Goal: Transaction & Acquisition: Book appointment/travel/reservation

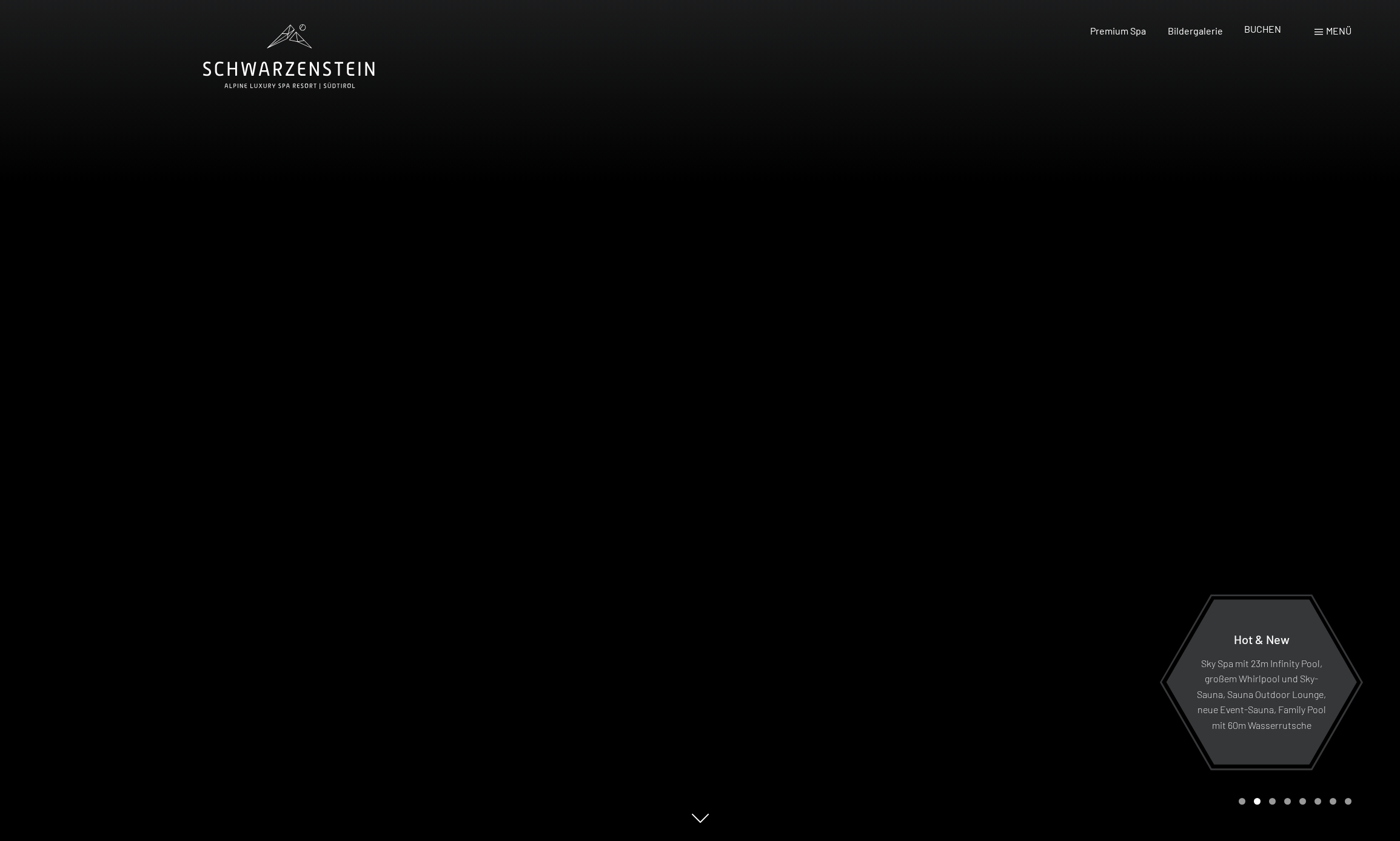
click at [1270, 31] on span "BUCHEN" at bounding box center [1262, 29] width 37 height 12
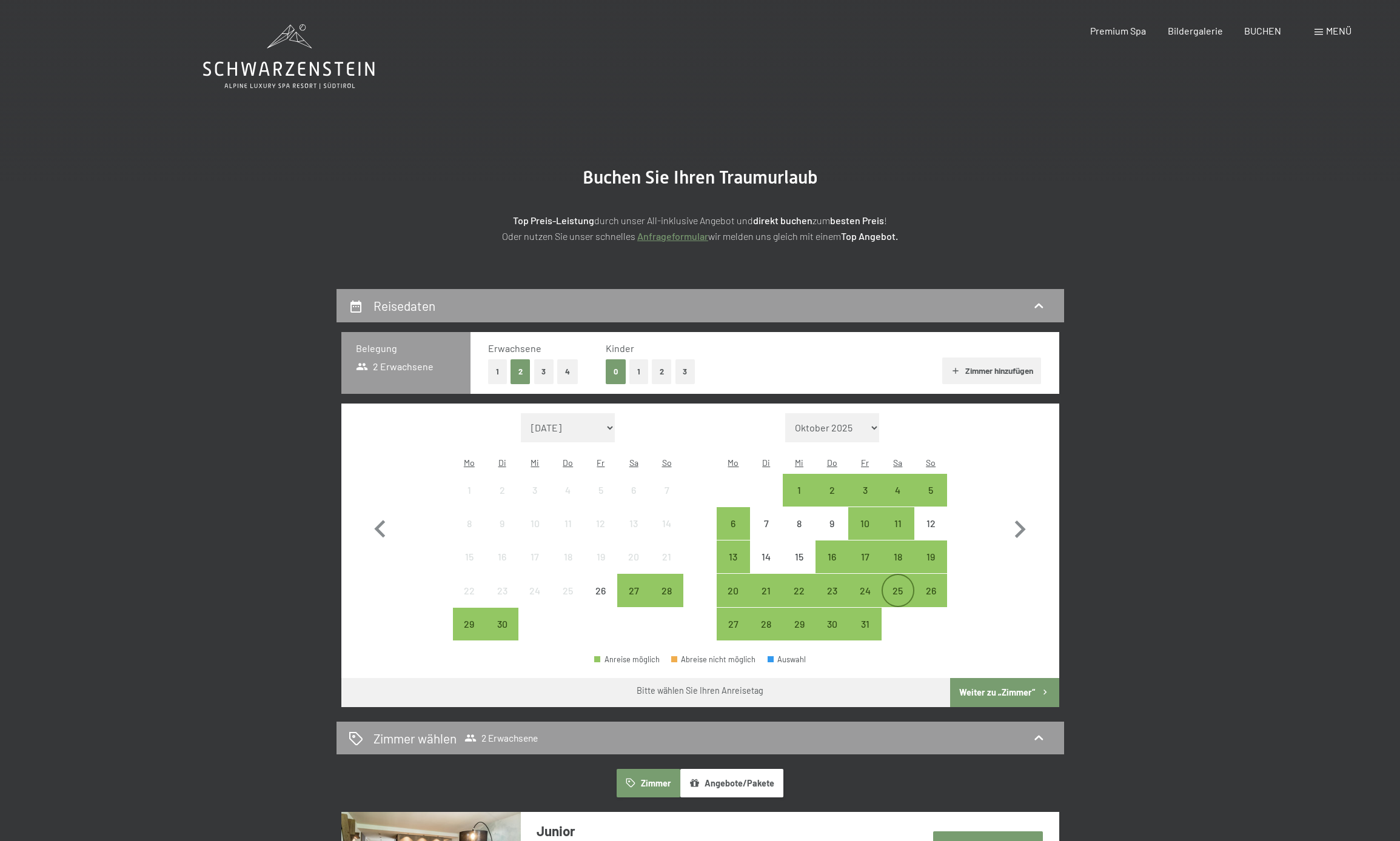
click at [900, 586] on div "25" at bounding box center [897, 601] width 30 height 30
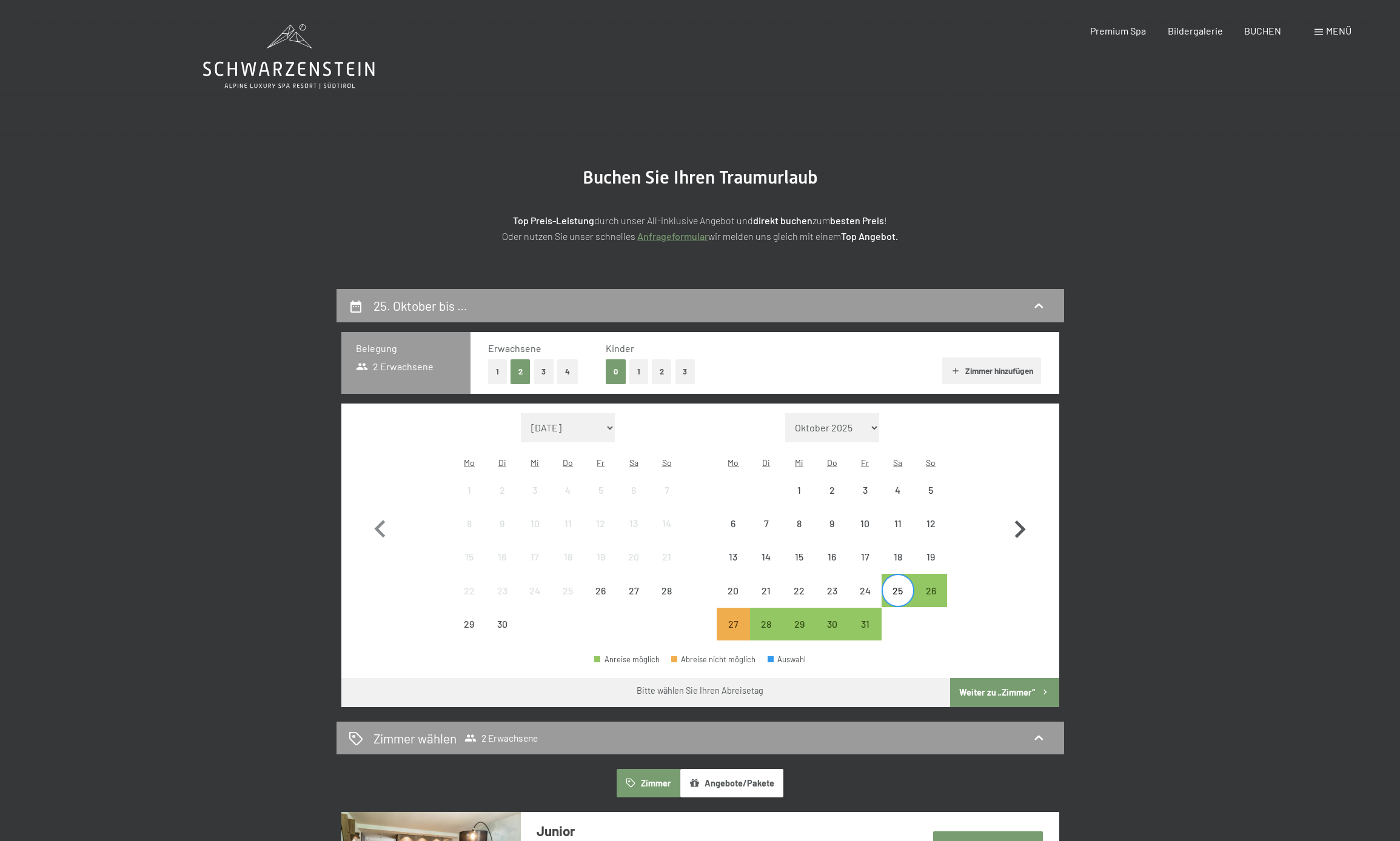
click at [1018, 521] on icon "button" at bounding box center [1019, 529] width 35 height 35
select select "2025-10-01"
select select "2025-11-01"
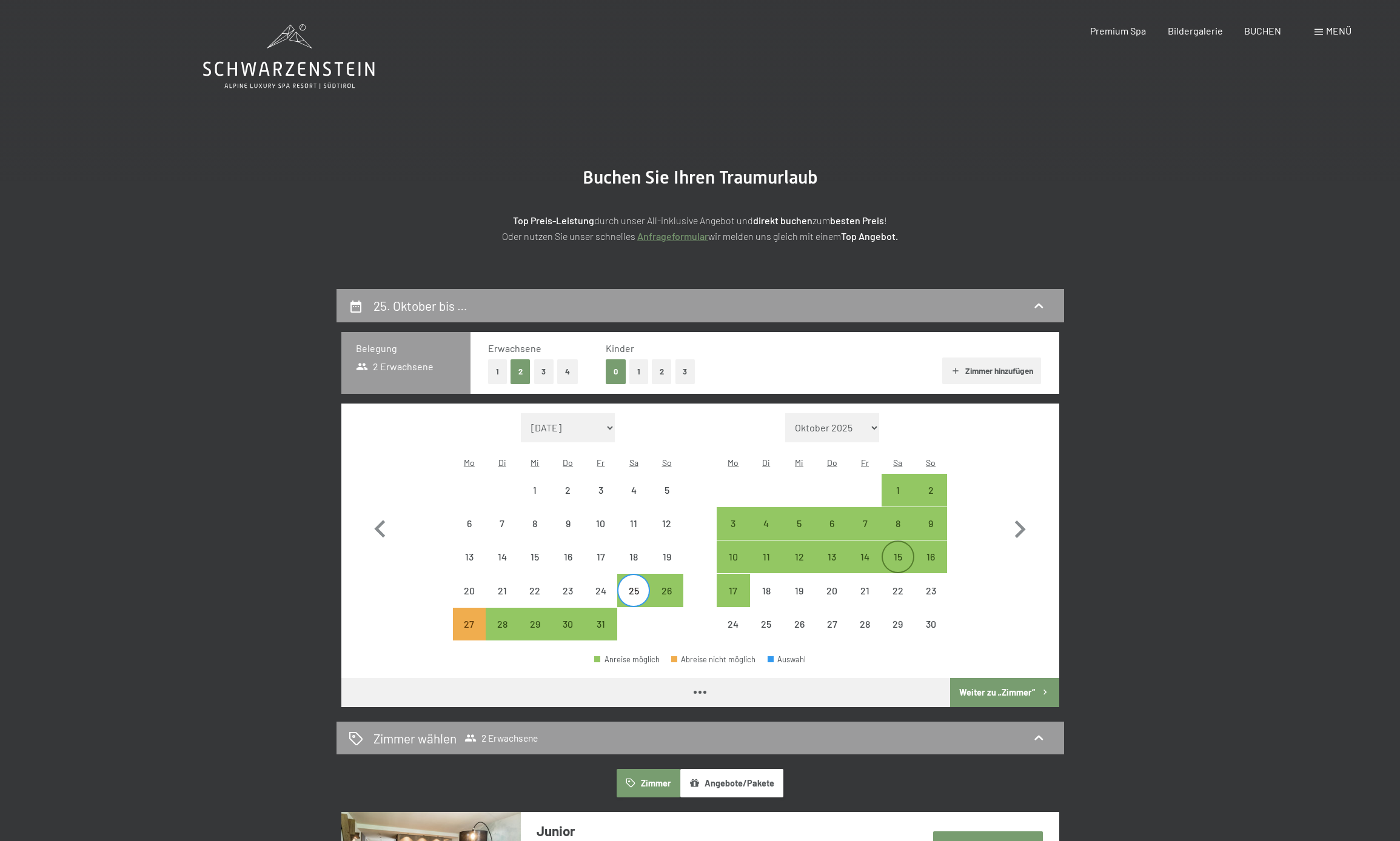
select select "2025-10-01"
select select "2025-11-01"
click at [896, 486] on div "1" at bounding box center [897, 501] width 30 height 30
select select "2025-10-01"
select select "2025-11-01"
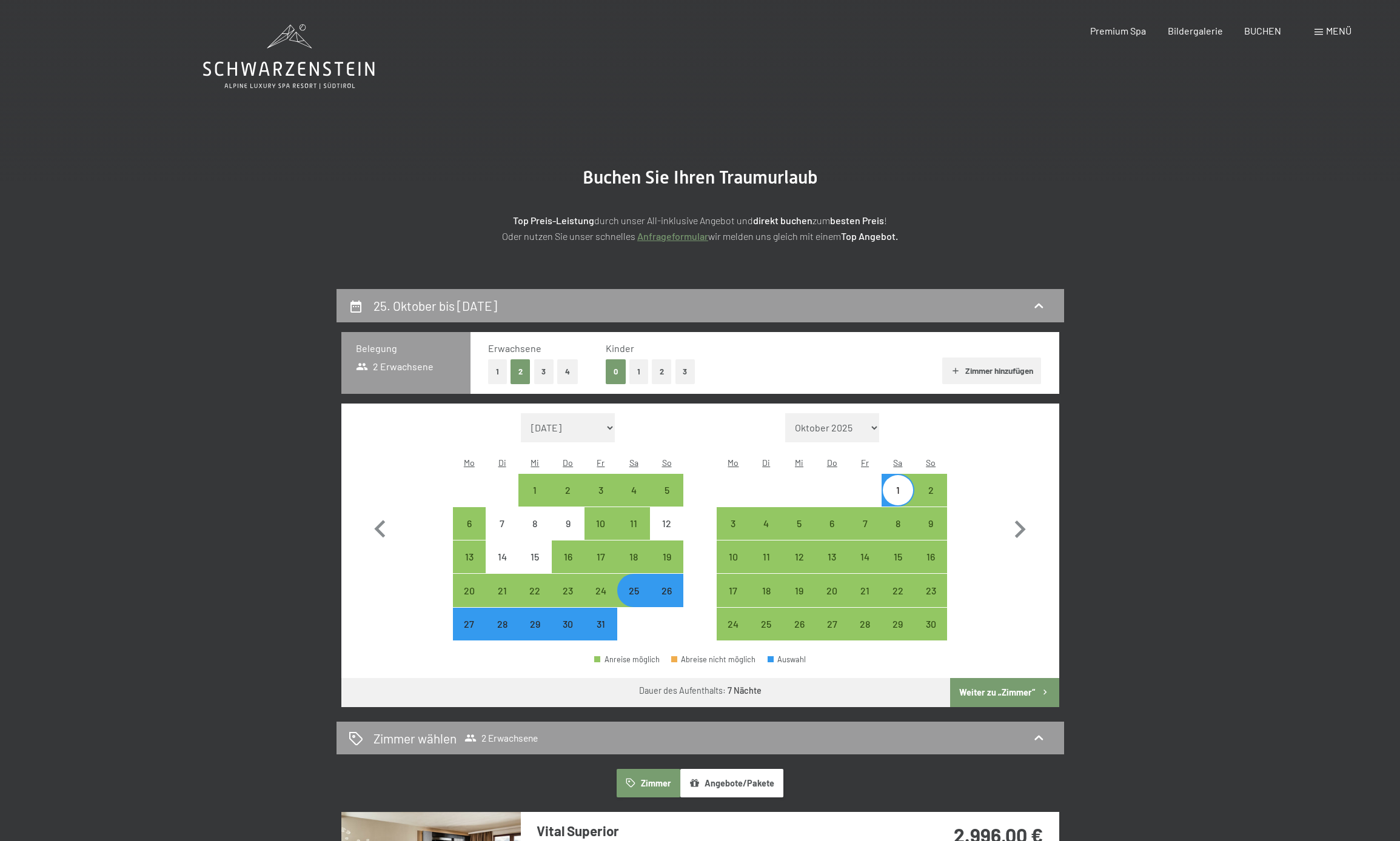
click at [643, 369] on button "1" at bounding box center [638, 372] width 19 height 25
select select "2025-10-01"
select select "2025-11-01"
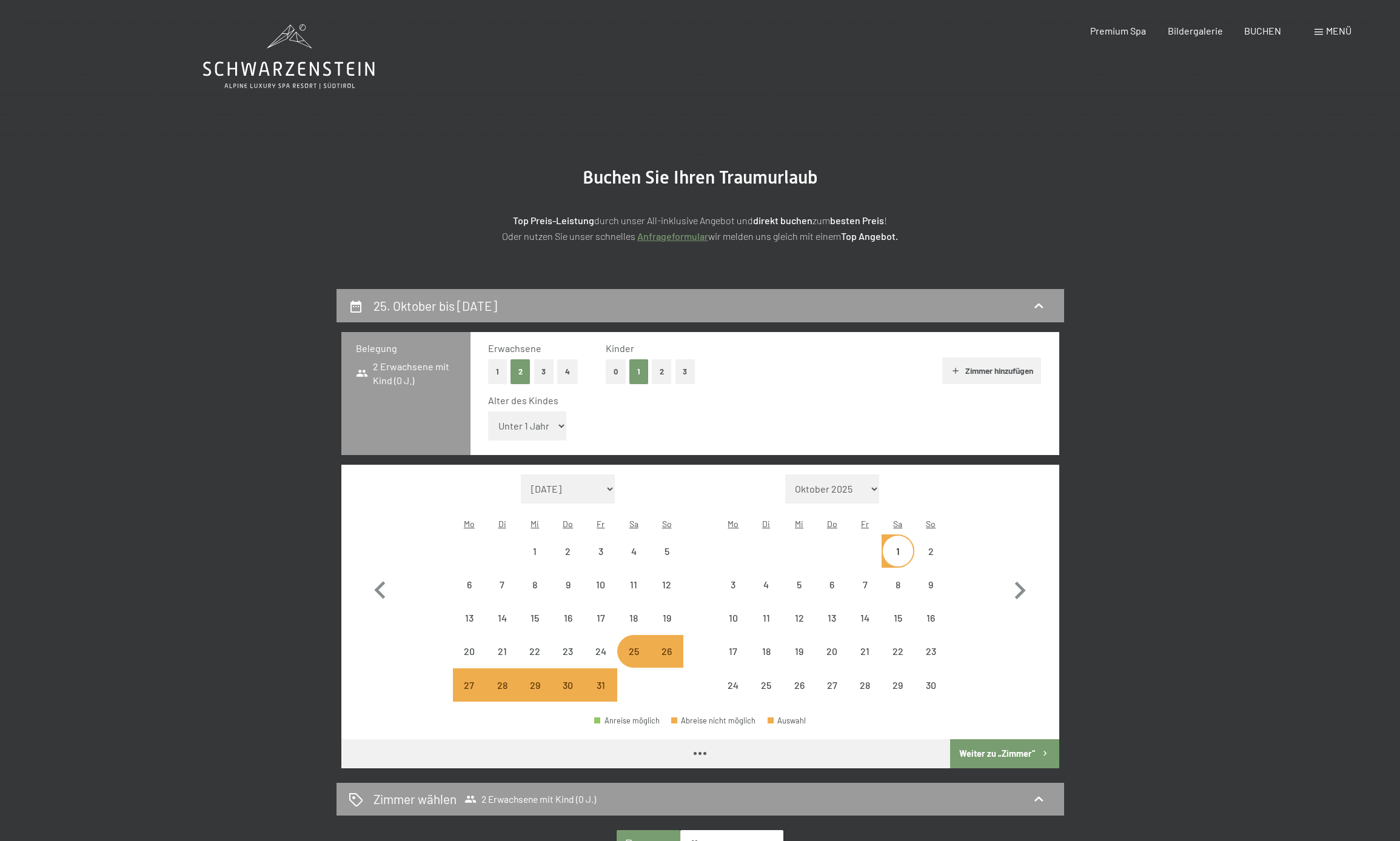
select select "2025-10-01"
select select "2025-11-01"
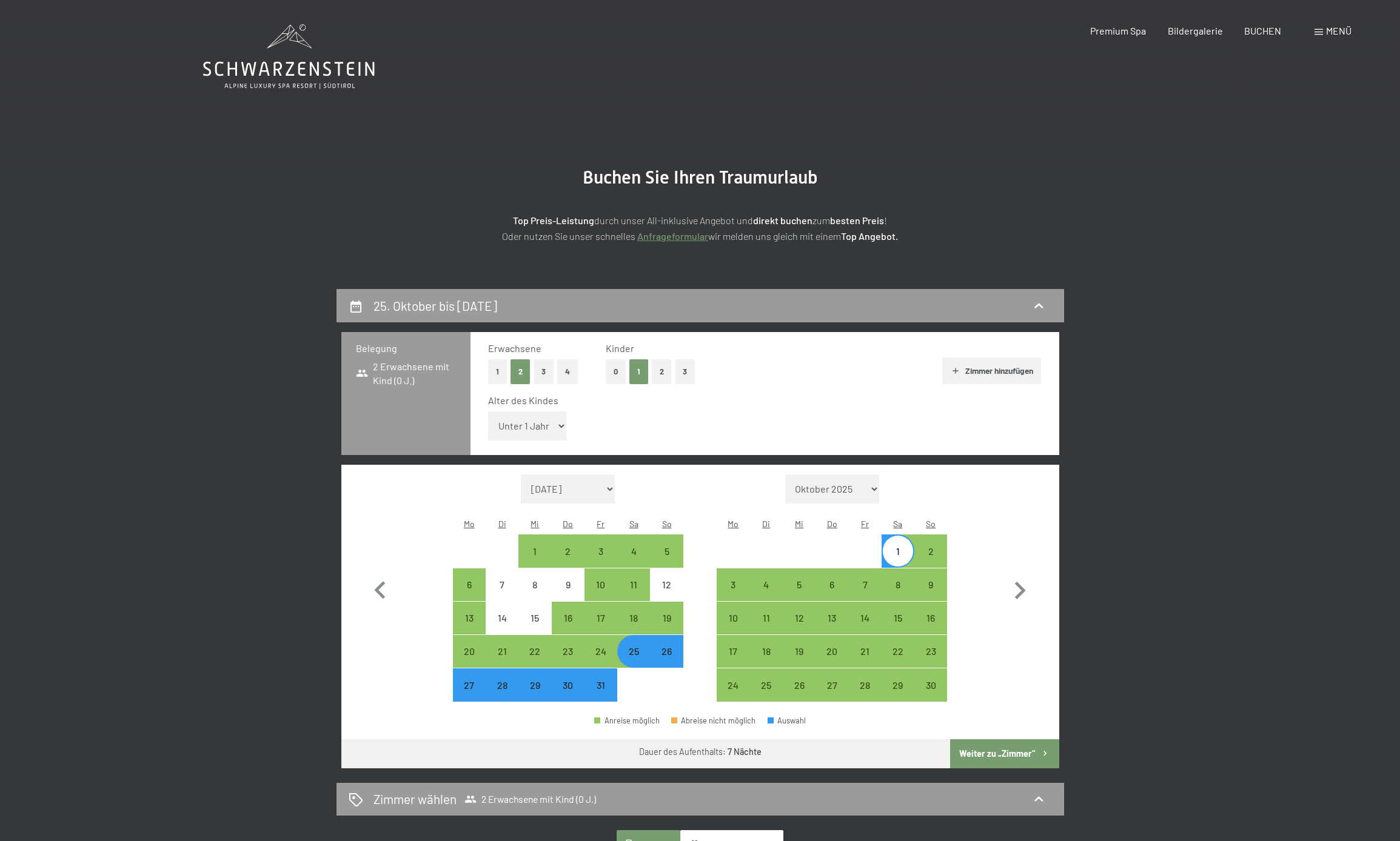
select select "11"
select select "2025-10-01"
select select "2025-11-01"
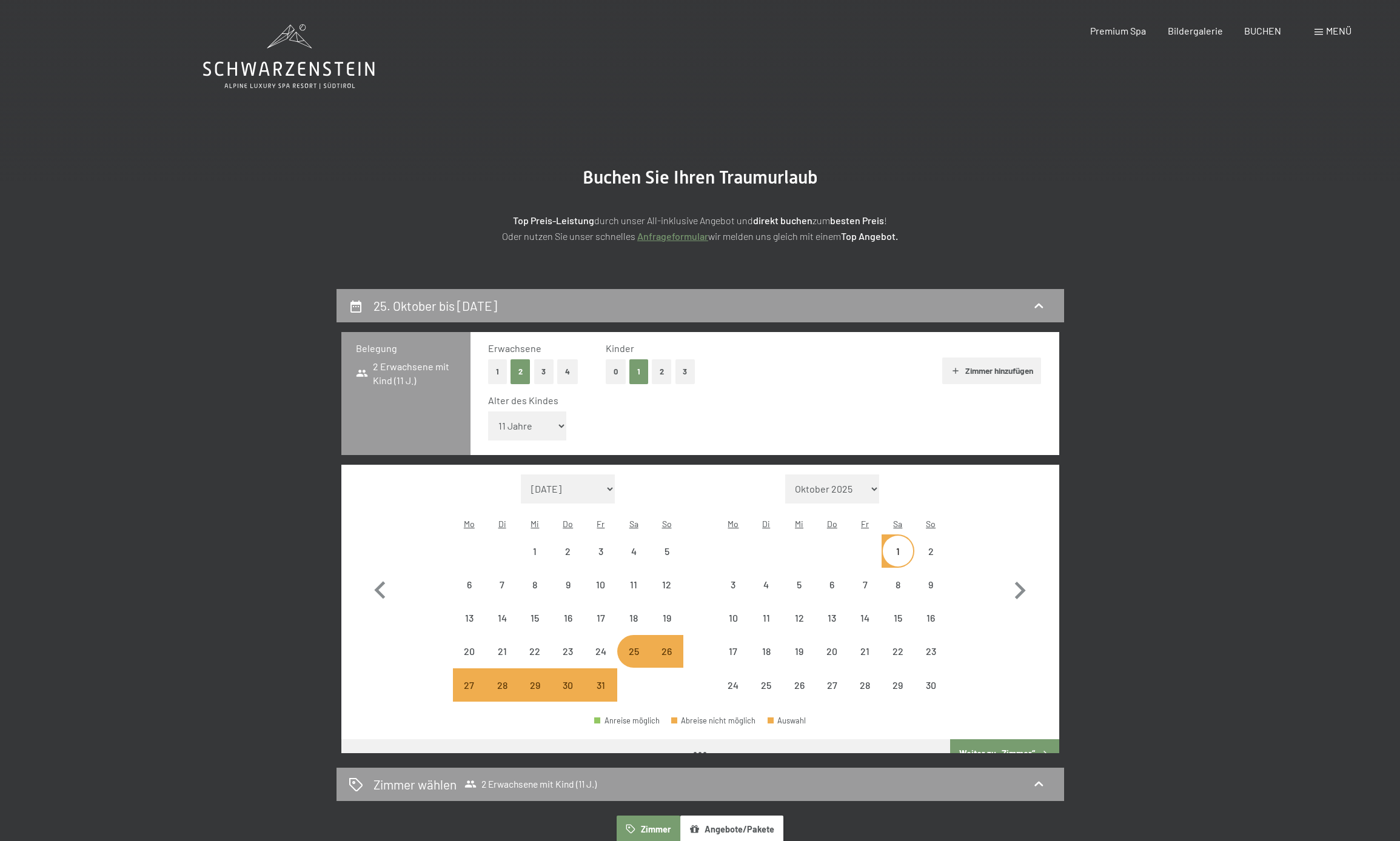
select select "2025-10-01"
select select "2025-11-01"
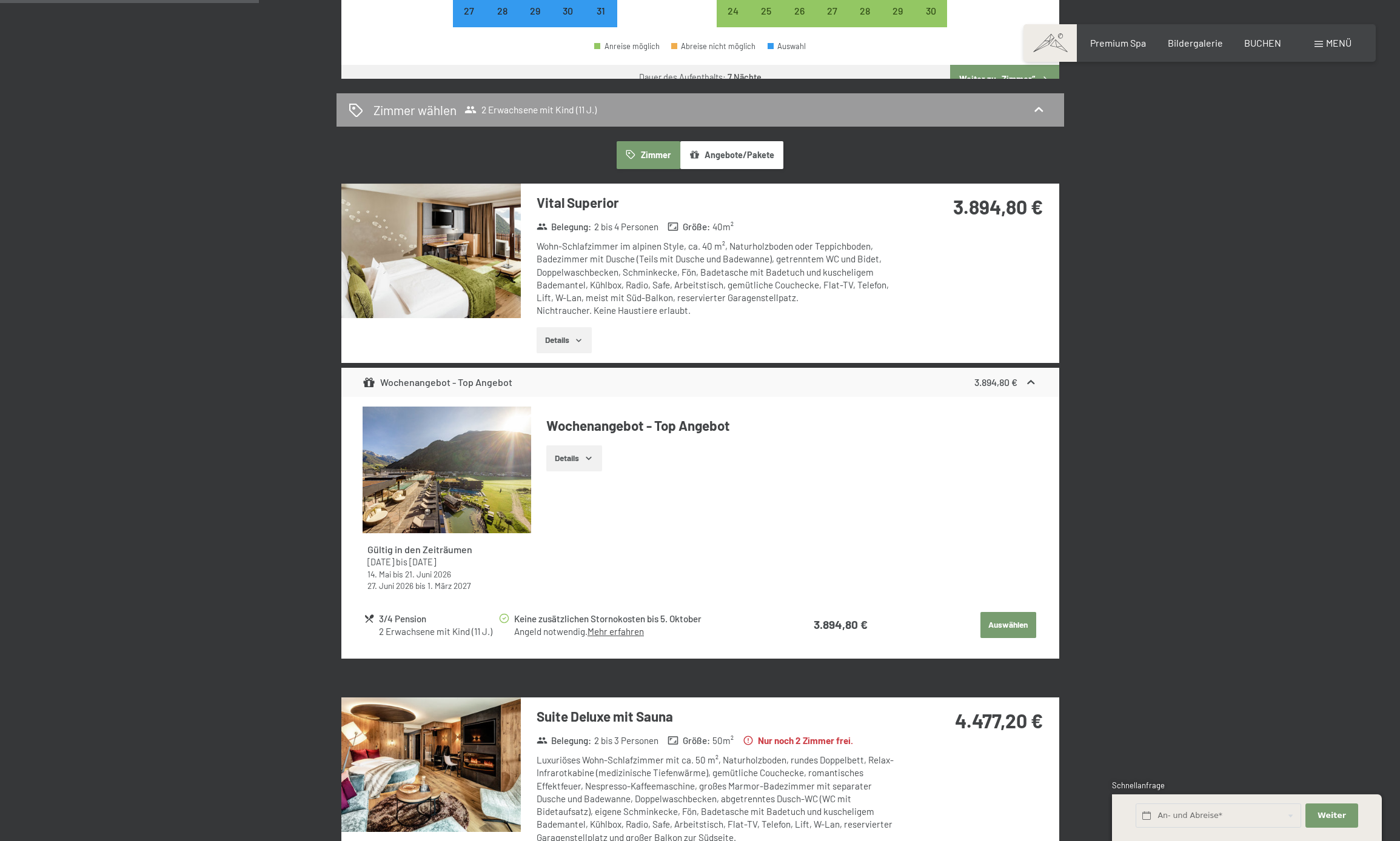
scroll to position [666, 0]
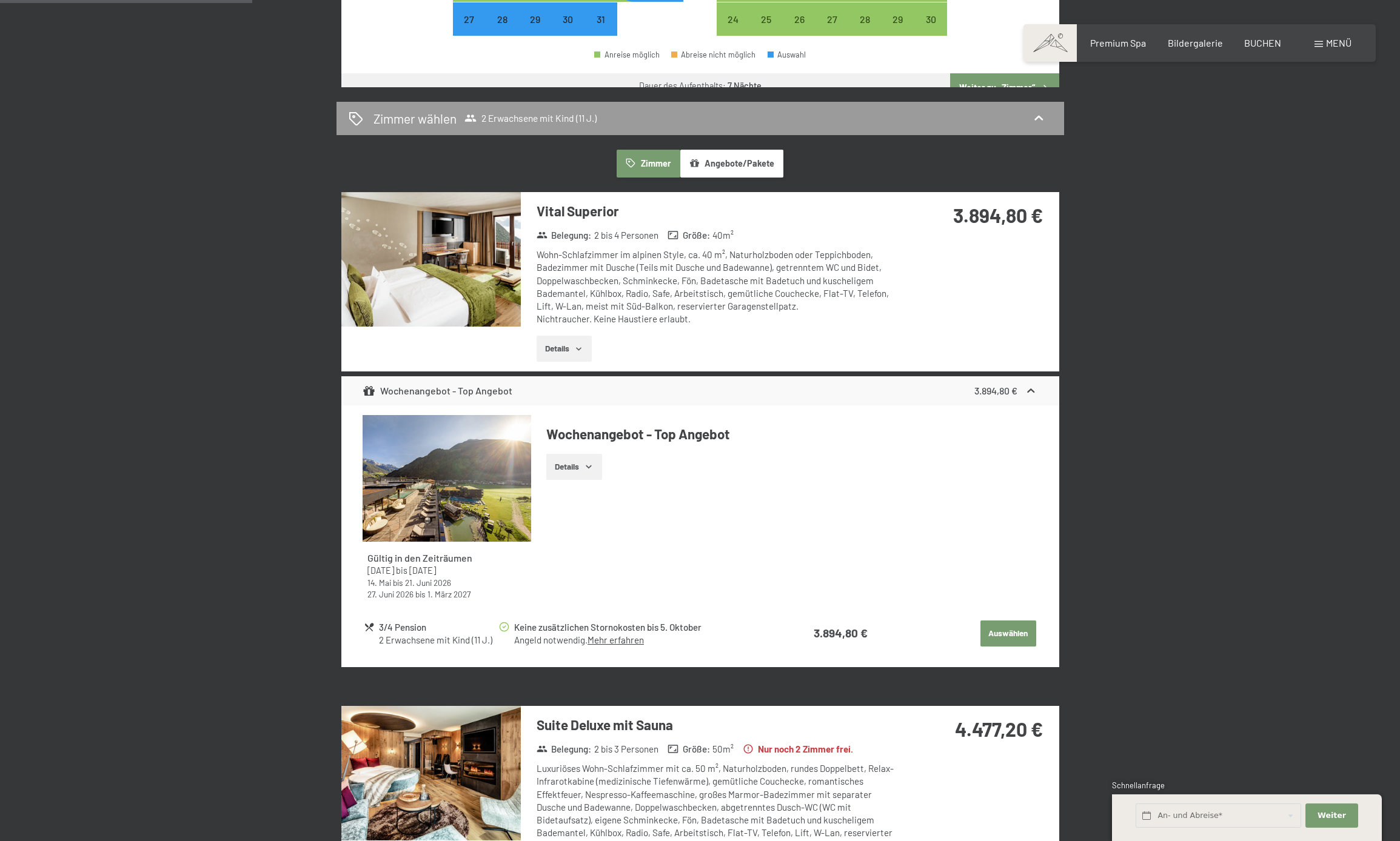
click at [425, 271] on img at bounding box center [430, 259] width 179 height 135
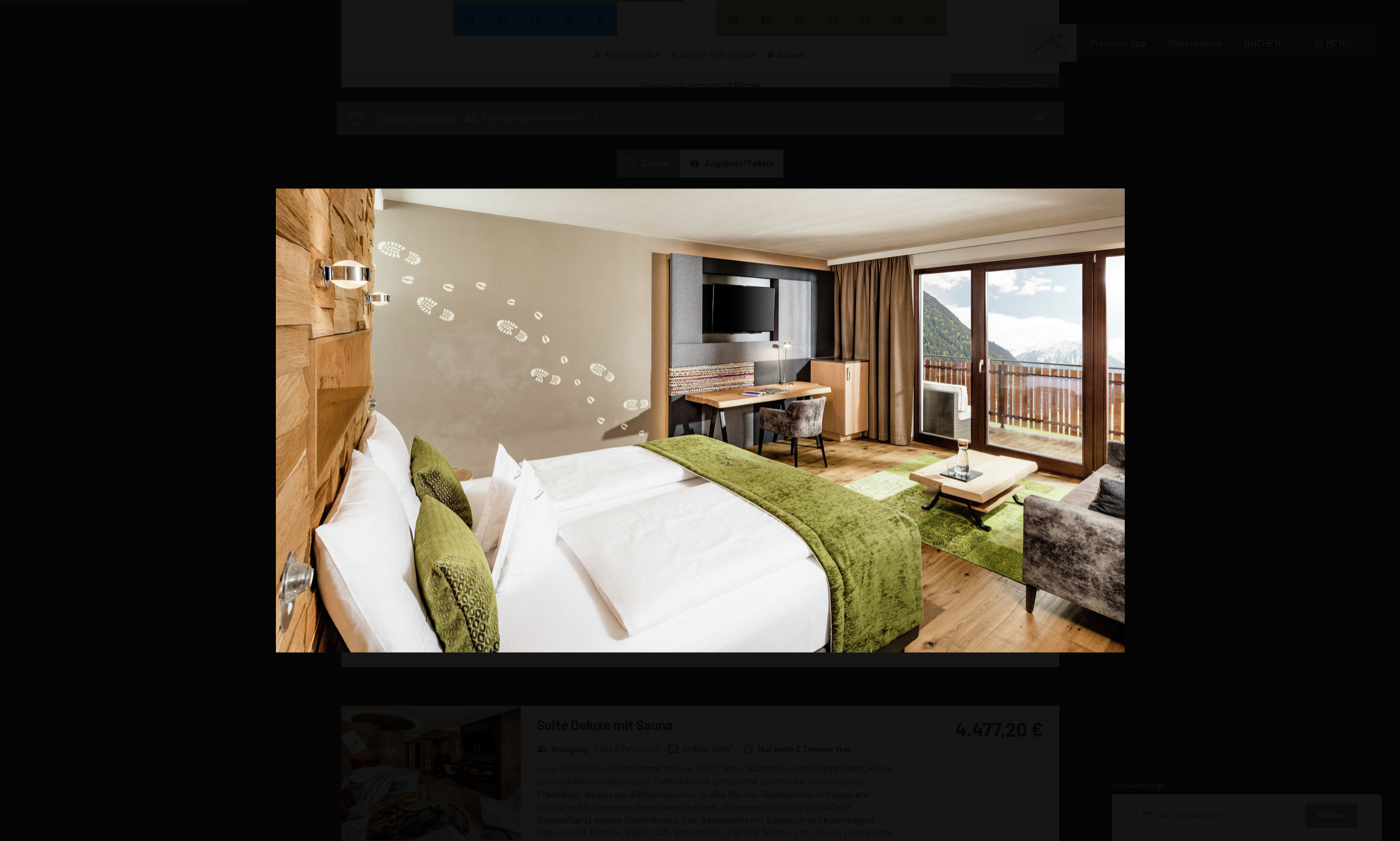
click at [1389, 419] on button "button" at bounding box center [1379, 420] width 43 height 61
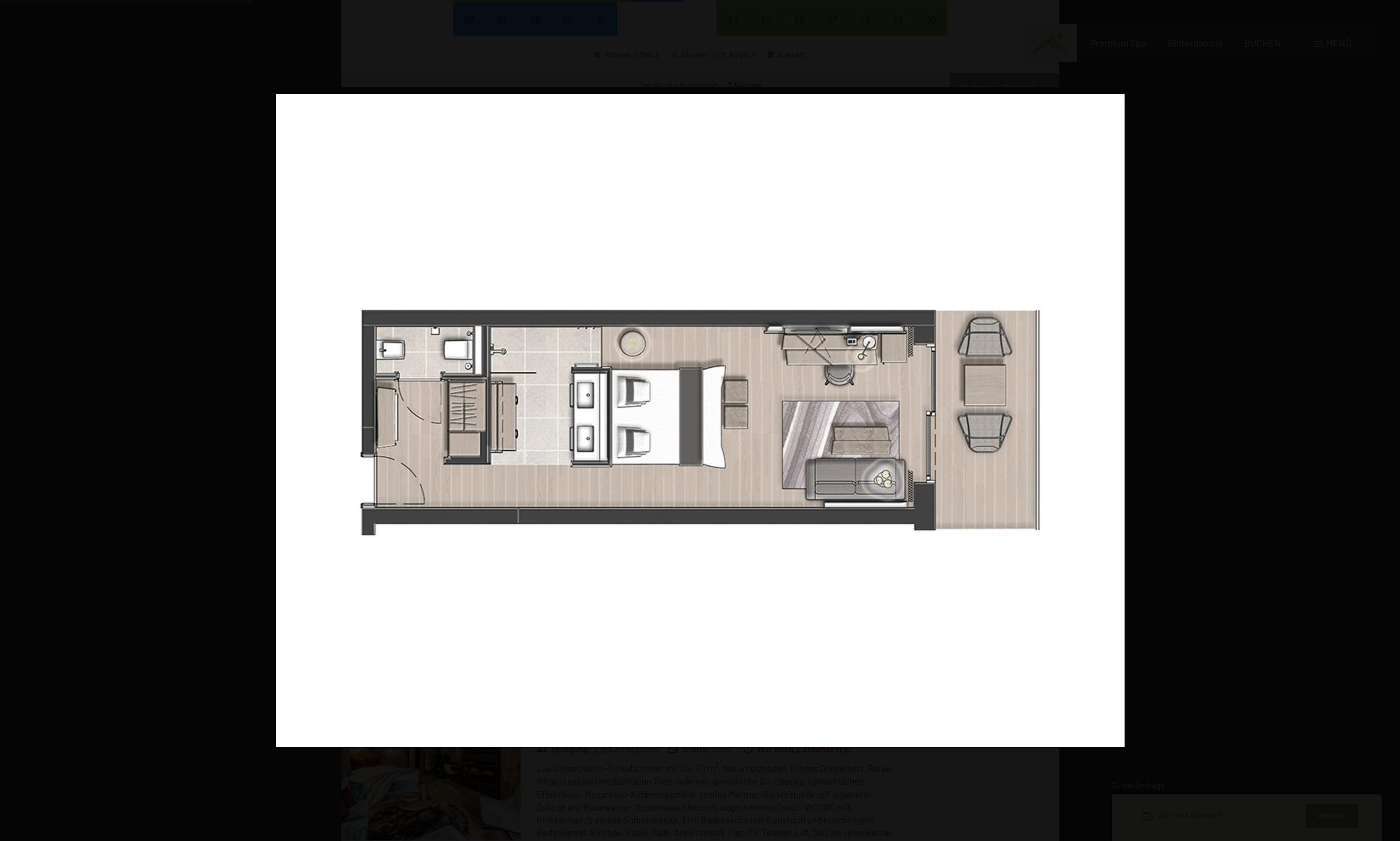
click at [1389, 419] on button "button" at bounding box center [1379, 420] width 43 height 61
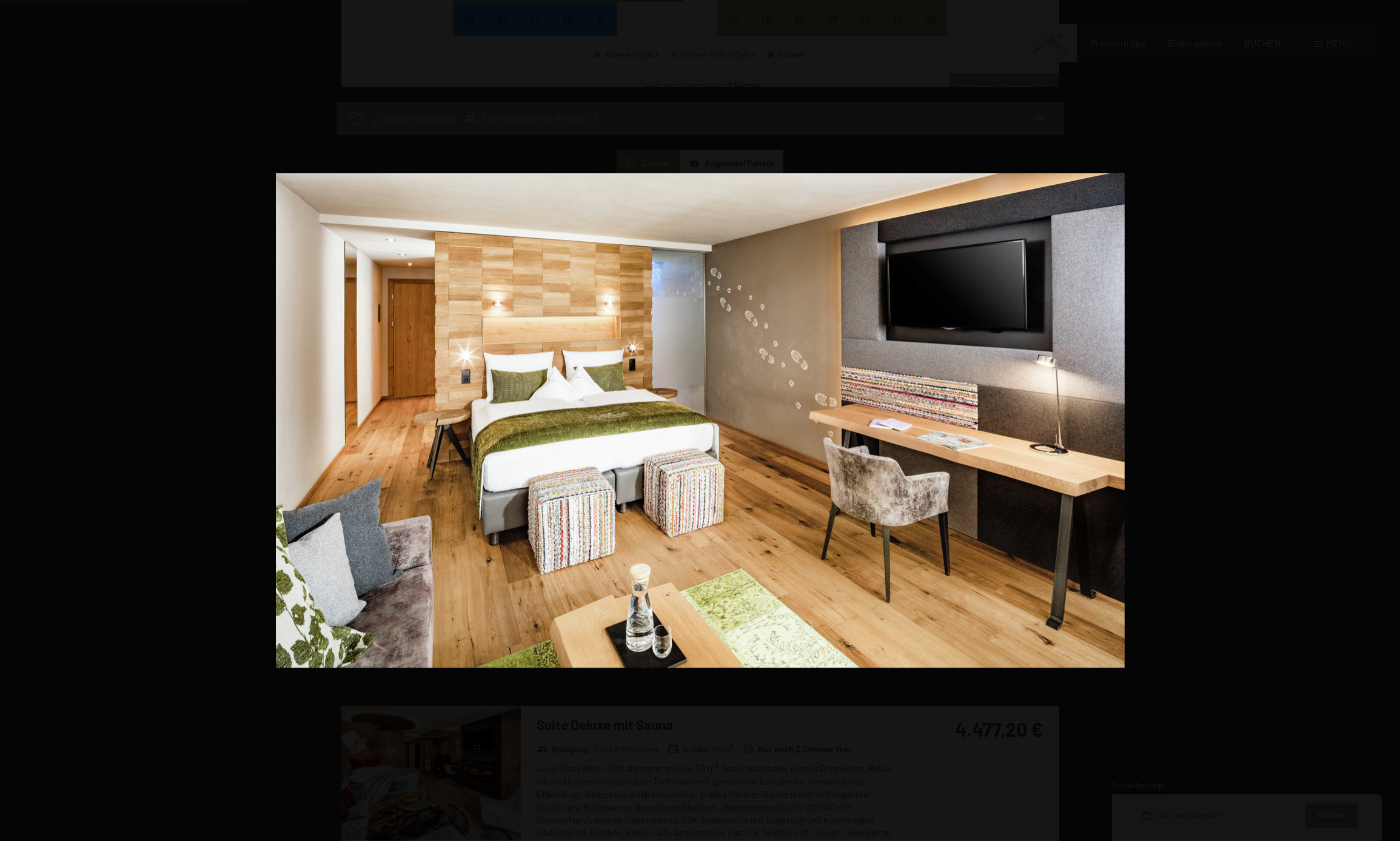
click at [1389, 419] on button "button" at bounding box center [1379, 420] width 43 height 61
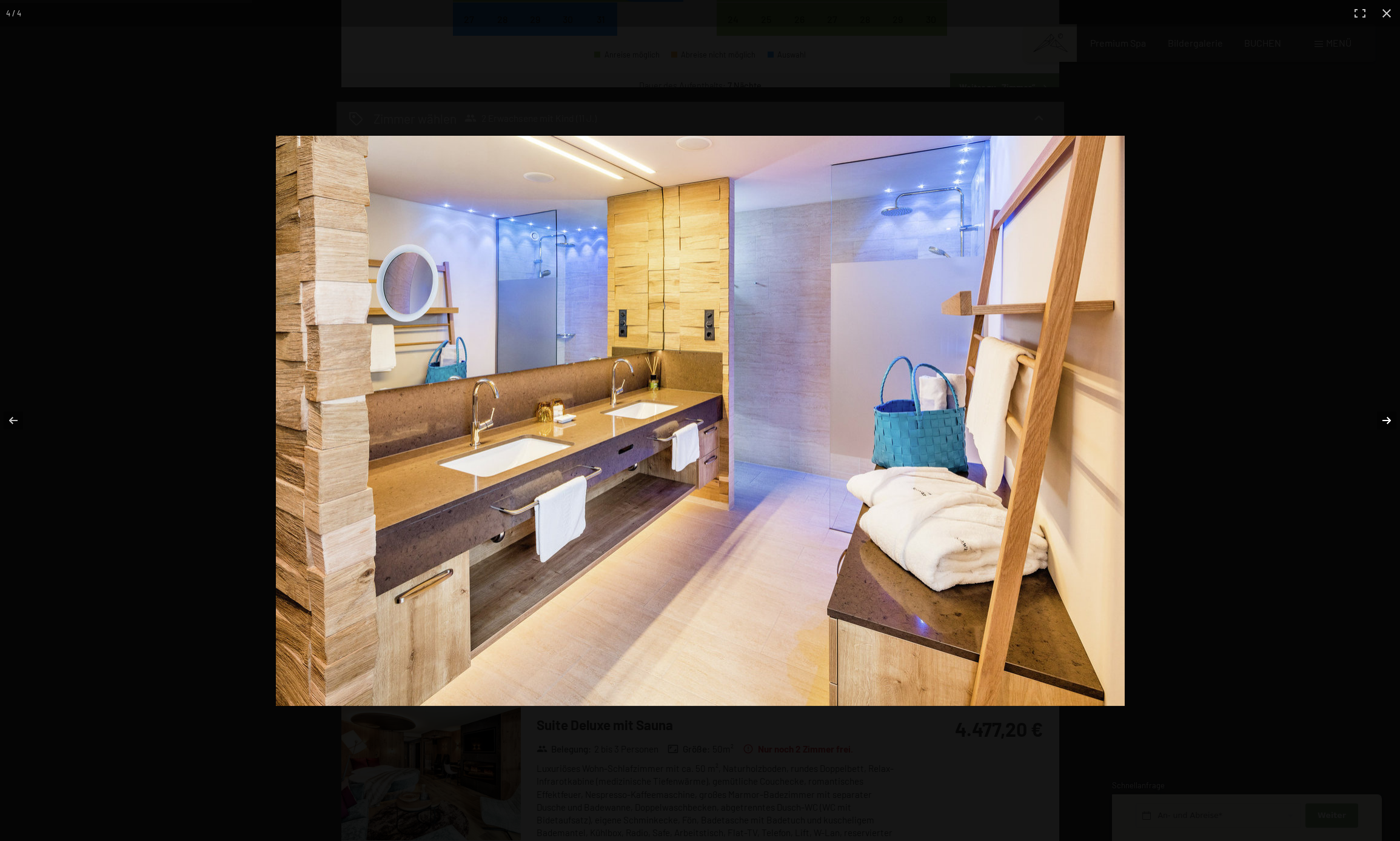
click at [1388, 416] on button "button" at bounding box center [1379, 420] width 43 height 61
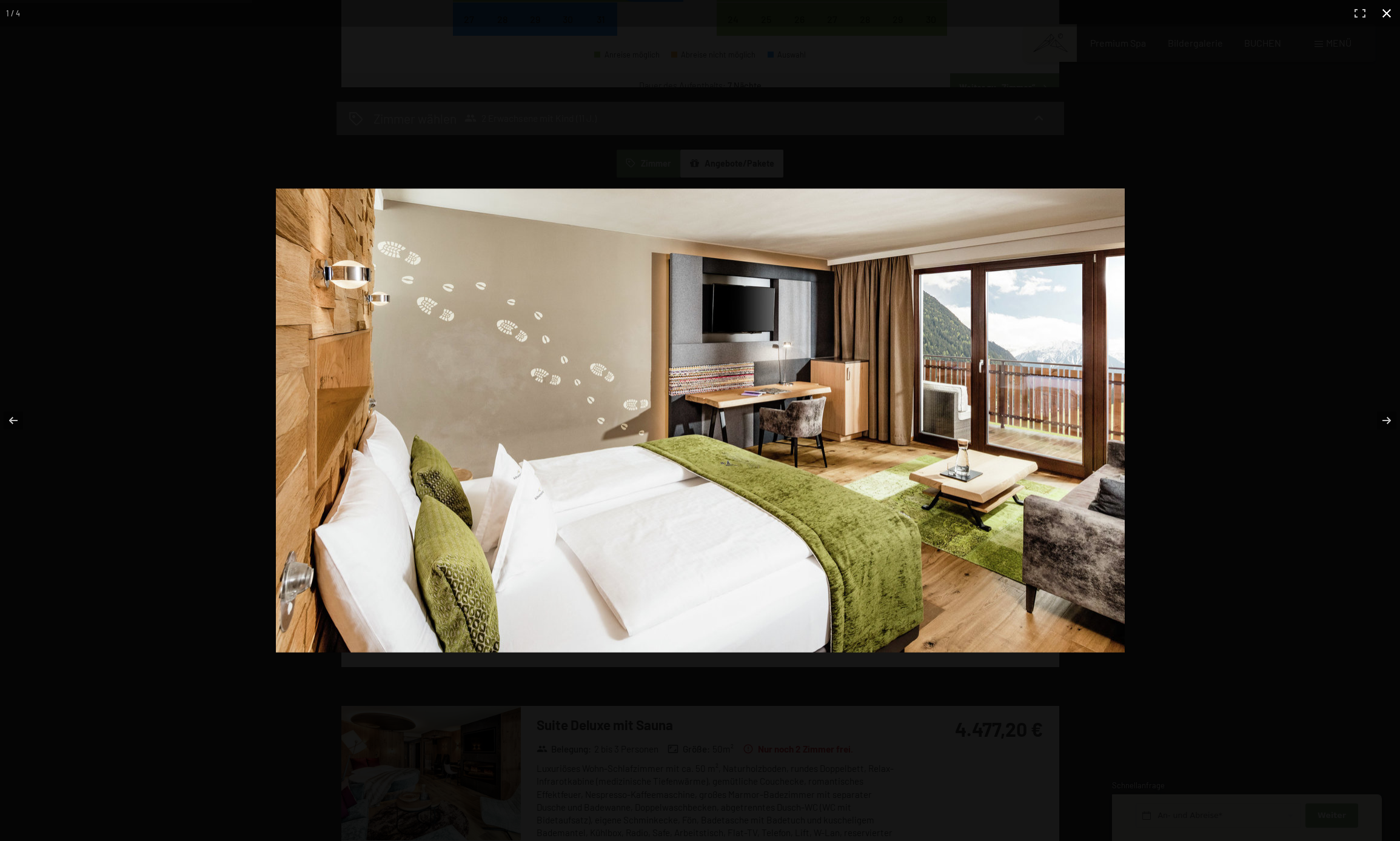
click at [1194, 154] on div at bounding box center [700, 420] width 1400 height 841
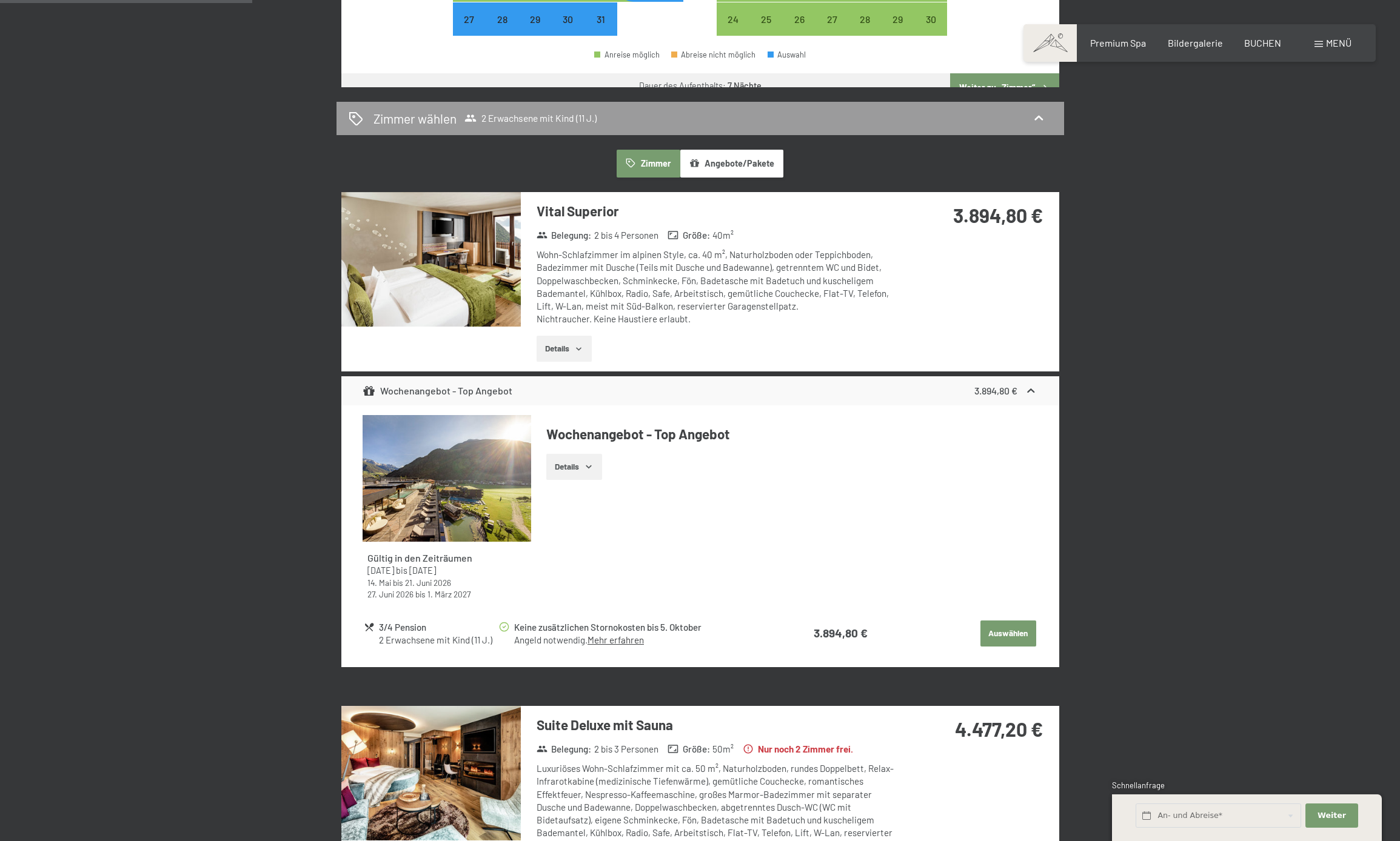
click at [583, 344] on icon "button" at bounding box center [578, 348] width 10 height 10
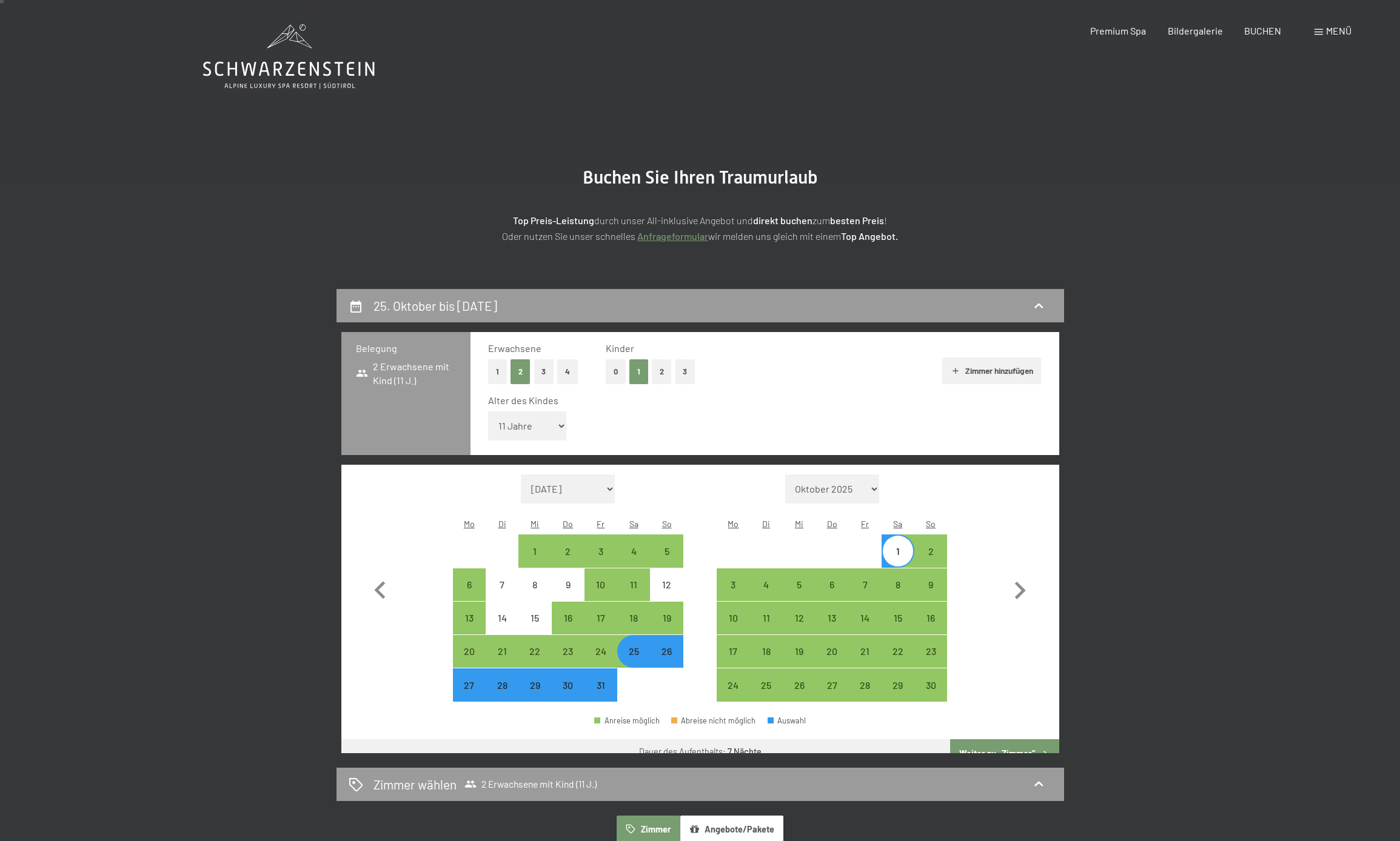
scroll to position [0, 0]
click at [346, 61] on icon at bounding box center [289, 56] width 171 height 65
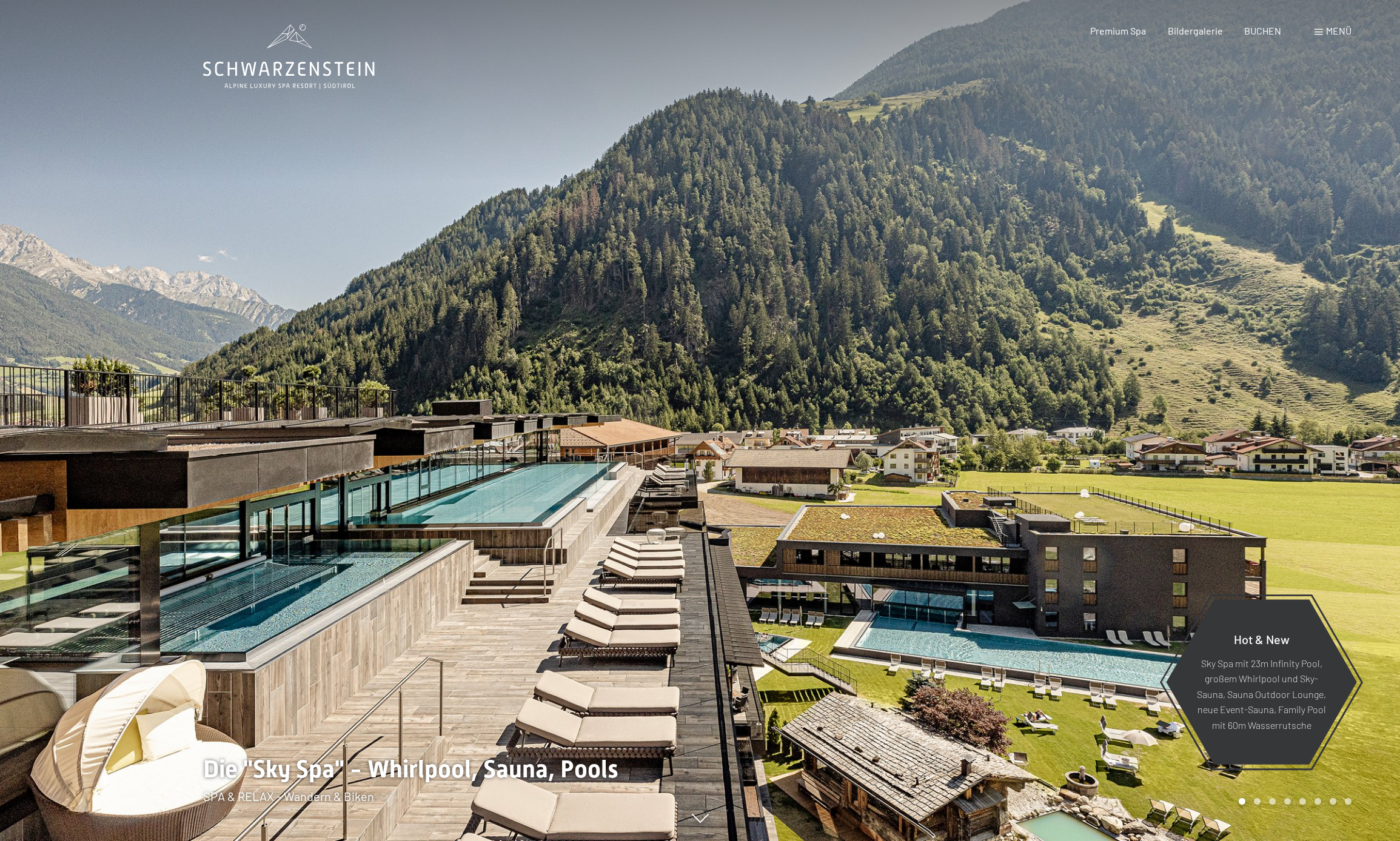
click at [1336, 29] on span "Menü" at bounding box center [1339, 30] width 26 height 12
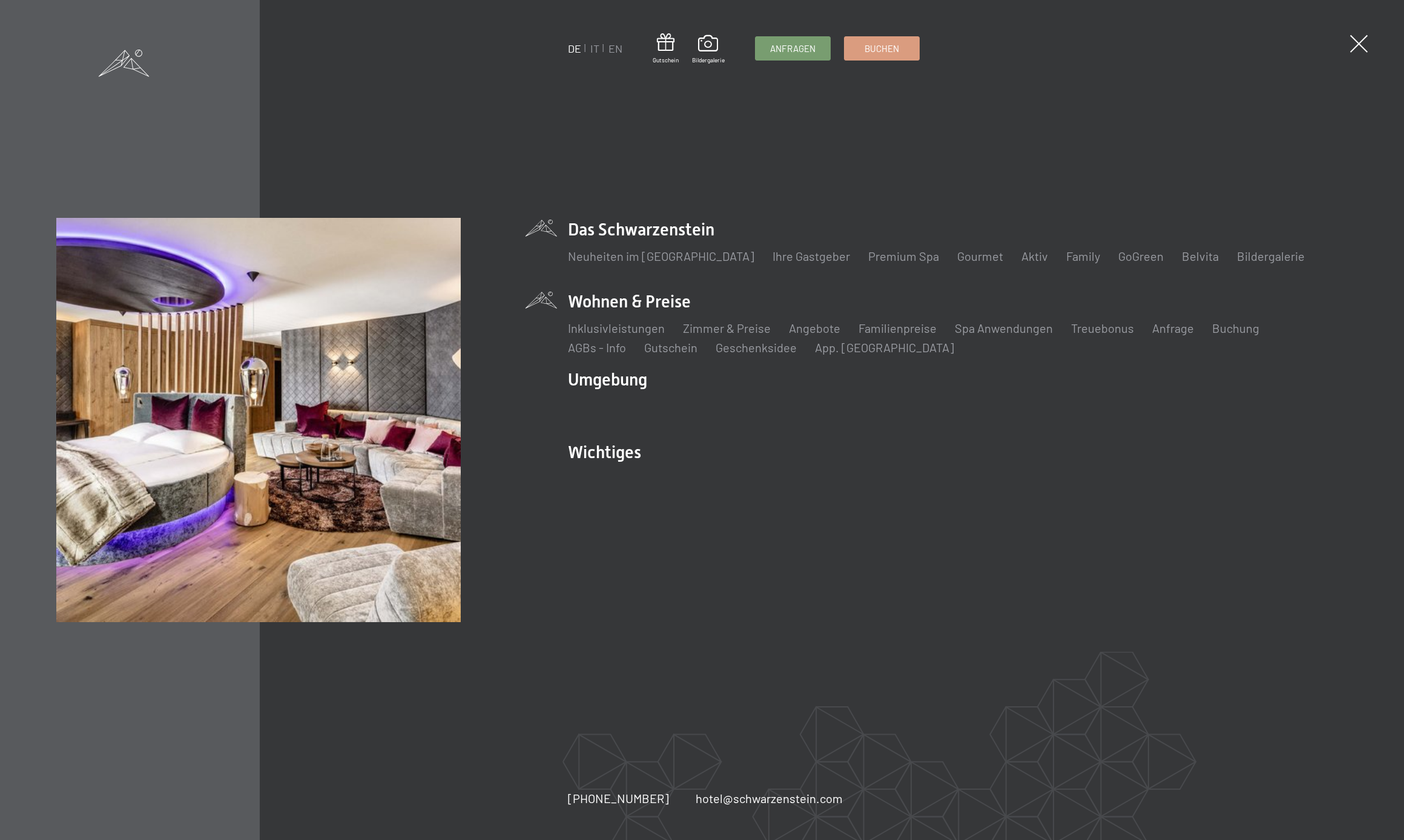
click at [672, 297] on li "Wohnen & Preise Inklusivleistungen Zimmer & Preise Liste Angebote Liste Familie…" at bounding box center [958, 323] width 781 height 66
click at [728, 325] on link "Zimmer & Preise" at bounding box center [726, 327] width 88 height 14
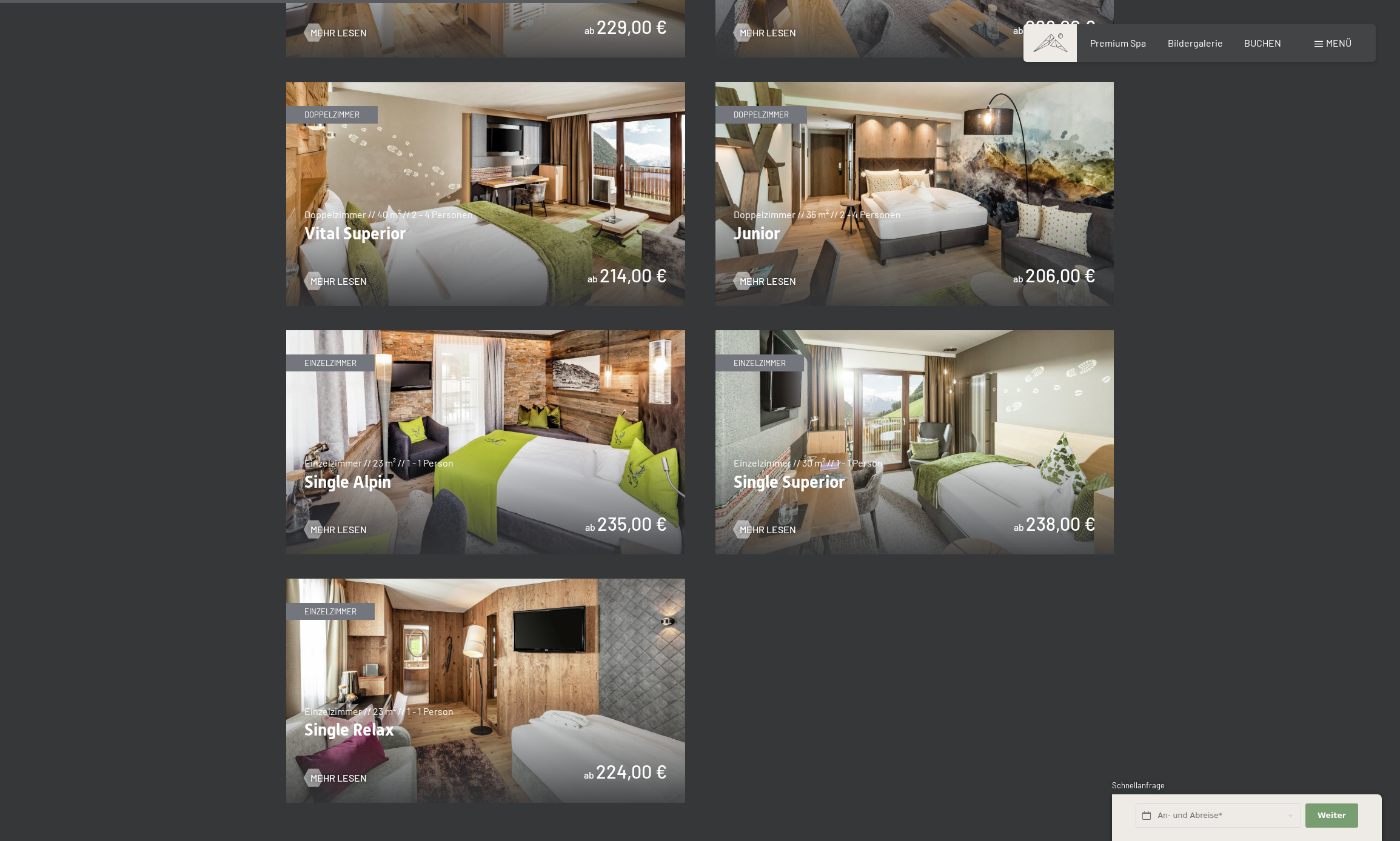
scroll to position [1727, 0]
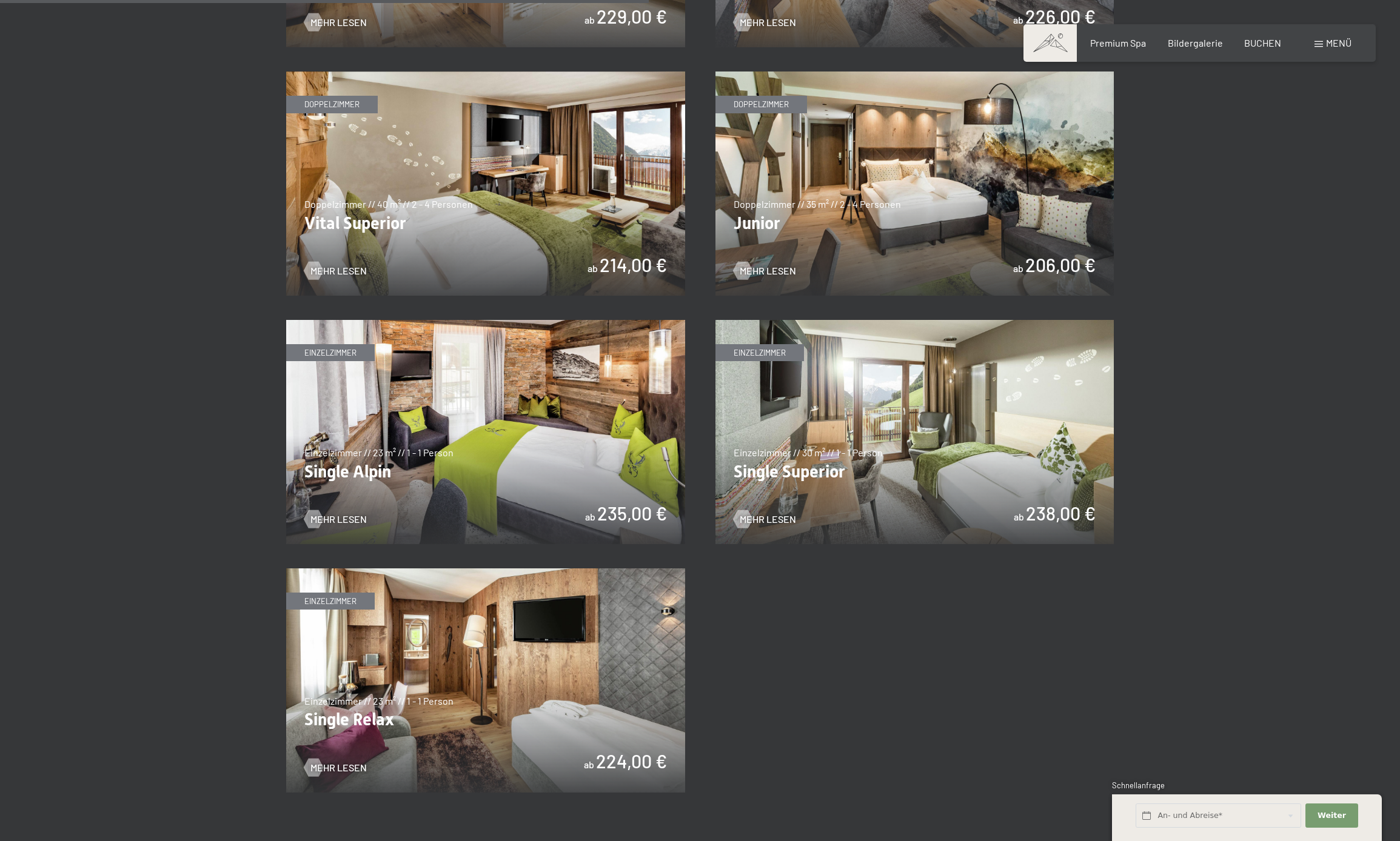
click at [847, 223] on img at bounding box center [915, 184] width 399 height 225
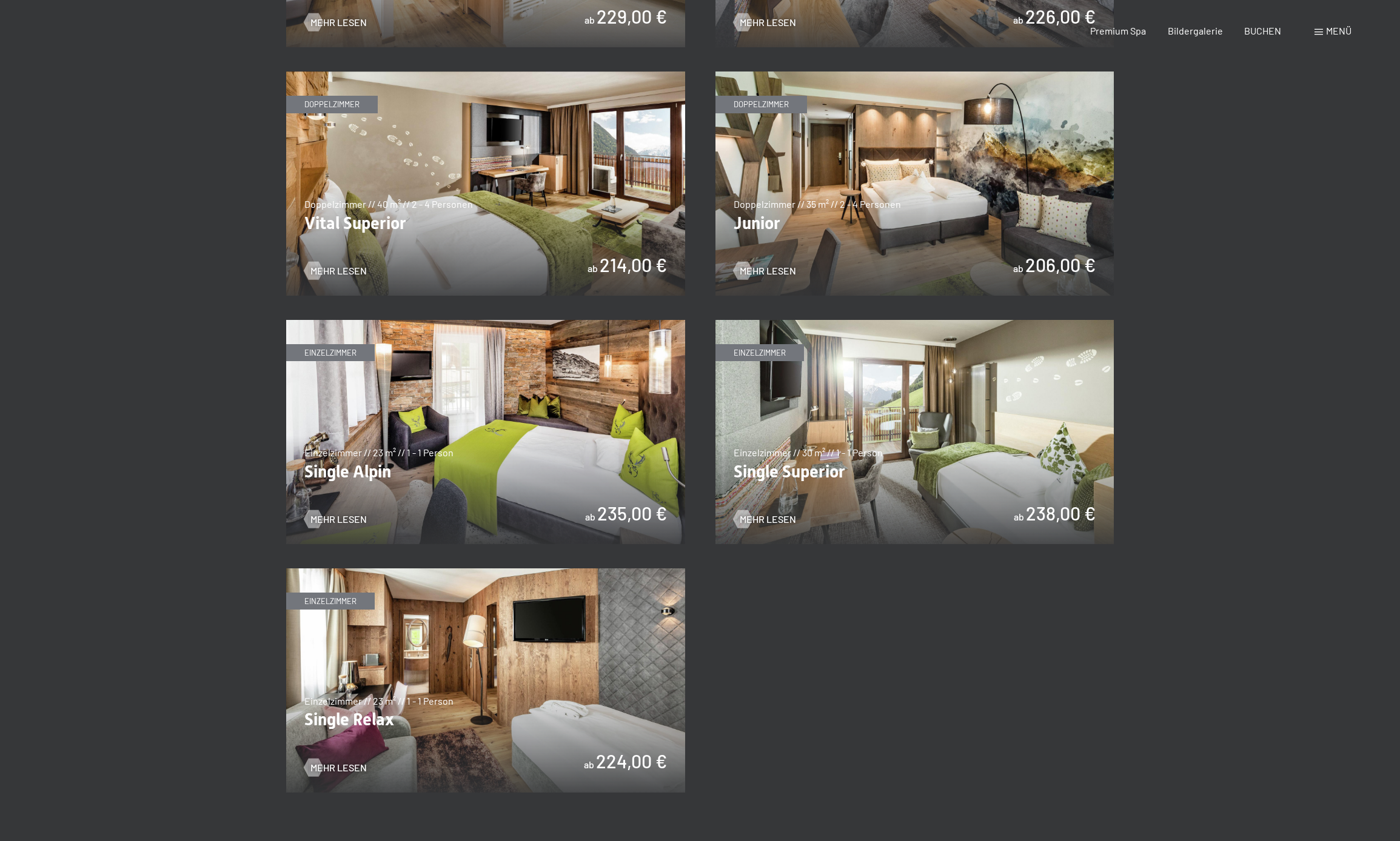
scroll to position [0, 0]
